Goal: Navigation & Orientation: Find specific page/section

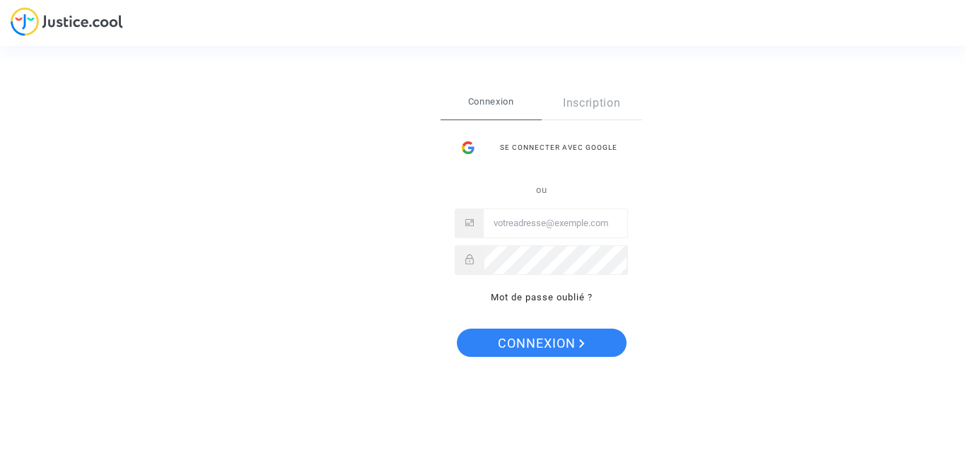
type input "[EMAIL_ADDRESS][DOMAIN_NAME]"
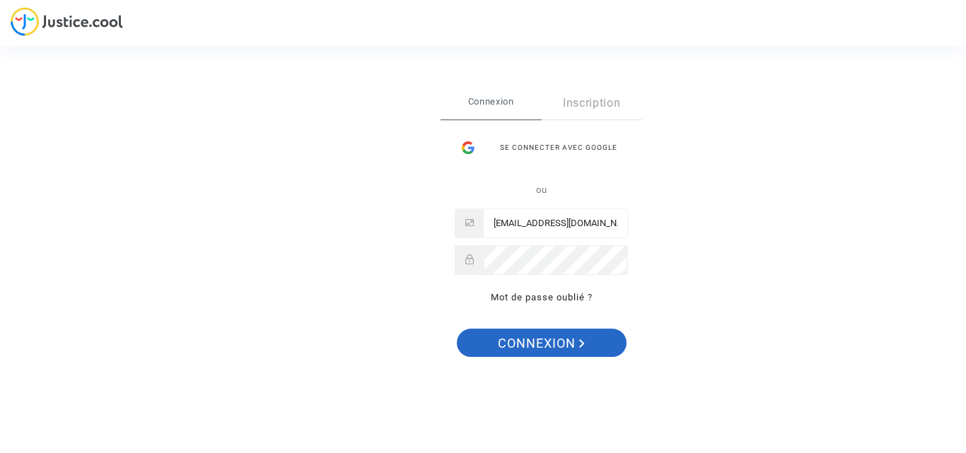
click at [528, 344] on span "Connexion" at bounding box center [541, 344] width 87 height 30
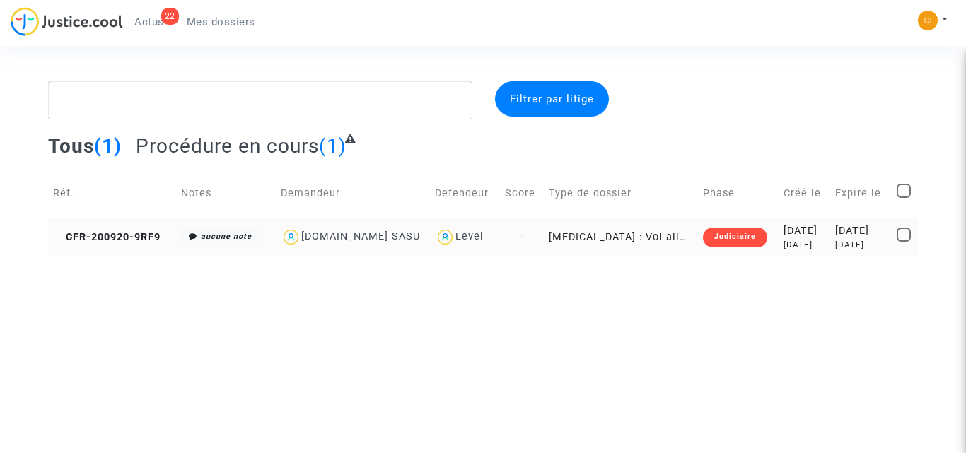
click at [839, 234] on div "[DATE]" at bounding box center [860, 231] width 51 height 16
